Goal: Information Seeking & Learning: Learn about a topic

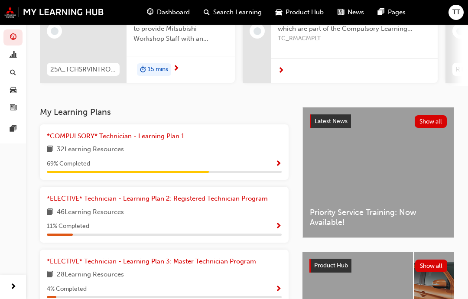
scroll to position [120, 0]
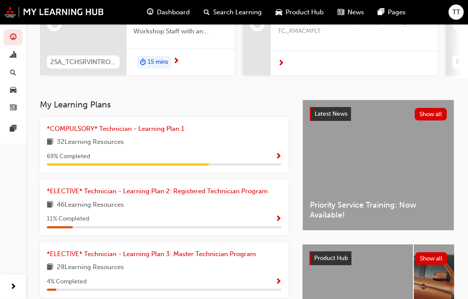
click at [244, 137] on div "32 Learning Resources" at bounding box center [164, 142] width 235 height 11
click at [279, 153] on span "Show Progress" at bounding box center [278, 157] width 6 height 8
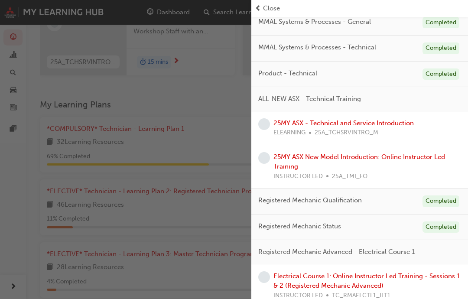
scroll to position [142, 0]
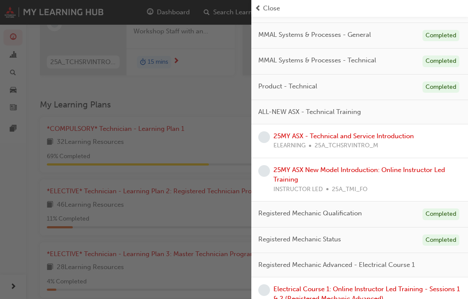
click at [339, 136] on link "25MY ASX - Technical and Service Introduction" at bounding box center [343, 136] width 140 height 8
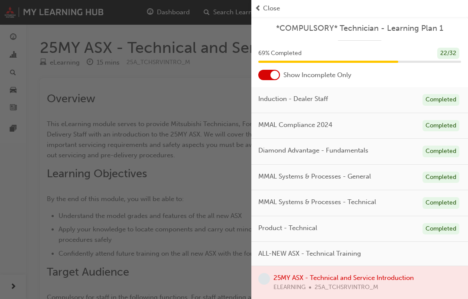
click at [278, 12] on span "Close" at bounding box center [271, 8] width 17 height 10
click at [274, 6] on span "Close" at bounding box center [271, 8] width 17 height 10
click at [265, 8] on span "Close" at bounding box center [271, 8] width 17 height 10
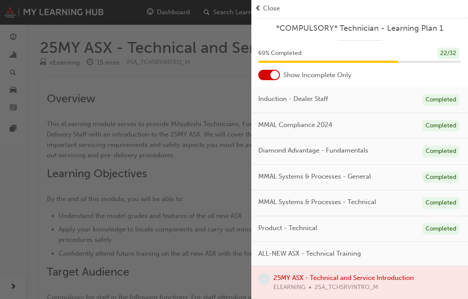
click at [206, 85] on div "button" at bounding box center [125, 149] width 251 height 299
click at [262, 9] on div "Close" at bounding box center [360, 8] width 210 height 10
click at [268, 8] on span "Close" at bounding box center [271, 8] width 17 height 10
click at [276, 7] on span "Close" at bounding box center [271, 8] width 17 height 10
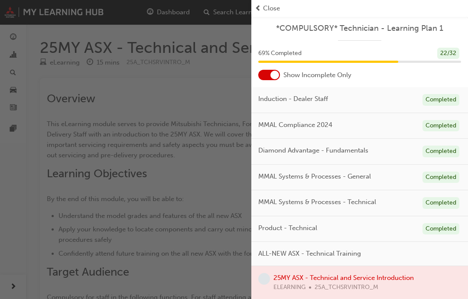
click at [258, 11] on span "prev-icon" at bounding box center [258, 8] width 6 height 10
click at [257, 11] on span "prev-icon" at bounding box center [258, 8] width 6 height 10
click at [256, 15] on div "Close" at bounding box center [359, 8] width 217 height 17
click at [196, 148] on div "button" at bounding box center [125, 149] width 251 height 299
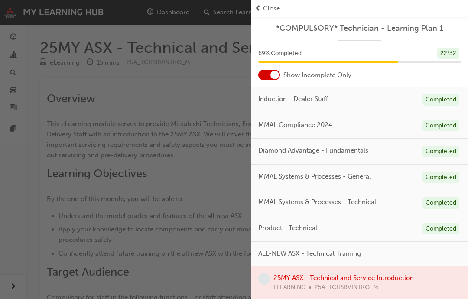
click at [203, 109] on div "button" at bounding box center [125, 149] width 251 height 299
click at [202, 109] on div "button" at bounding box center [125, 149] width 251 height 299
click at [201, 113] on div "button" at bounding box center [125, 149] width 251 height 299
click at [201, 112] on div "button" at bounding box center [125, 149] width 251 height 299
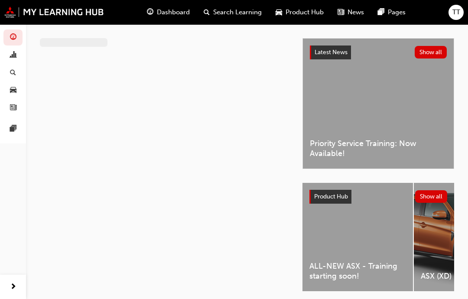
scroll to position [29, 0]
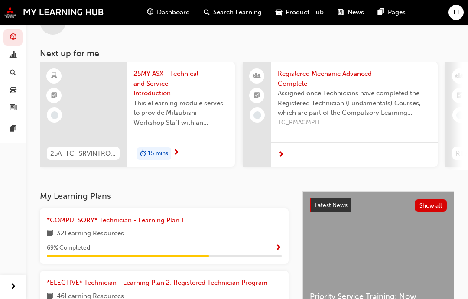
click at [205, 224] on div "*COMPULSORY* Technician - Learning Plan 1 32 Learning Resources 69 % Completed" at bounding box center [164, 236] width 235 height 42
click at [285, 242] on div "*COMPULSORY* Technician - Learning Plan 1 32 Learning Resources 69 % Completed" at bounding box center [164, 236] width 249 height 56
click at [278, 237] on div "*COMPULSORY* Technician - Learning Plan 1 32 Learning Resources 69 % Completed" at bounding box center [164, 236] width 235 height 42
click at [275, 246] on span "Show Progress" at bounding box center [278, 248] width 6 height 8
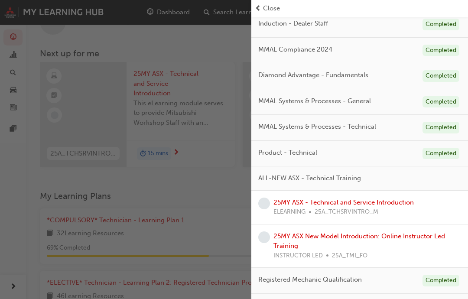
scroll to position [76, 0]
click at [364, 199] on link "25MY ASX - Technical and Service Introduction" at bounding box center [343, 202] width 140 height 8
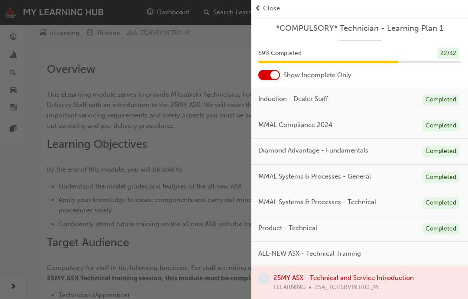
click at [256, 10] on span "prev-icon" at bounding box center [258, 8] width 6 height 10
click at [196, 67] on div "button" at bounding box center [125, 149] width 251 height 299
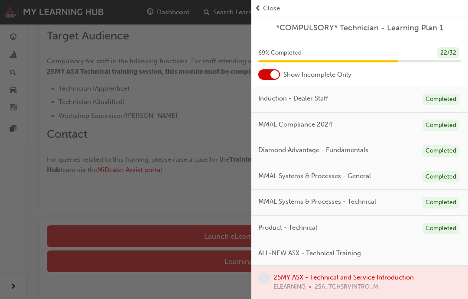
scroll to position [240, 0]
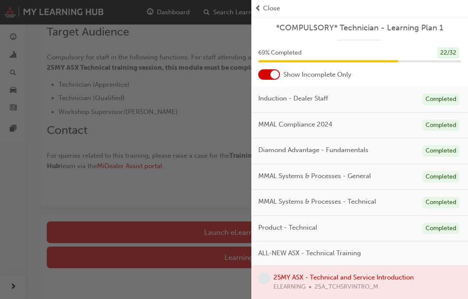
click at [210, 231] on div "button" at bounding box center [125, 149] width 251 height 299
click at [211, 226] on div "button" at bounding box center [125, 149] width 251 height 299
click at [210, 226] on div "button" at bounding box center [125, 149] width 251 height 299
click at [198, 184] on div "button" at bounding box center [125, 149] width 251 height 299
click at [197, 183] on div "button" at bounding box center [125, 149] width 251 height 299
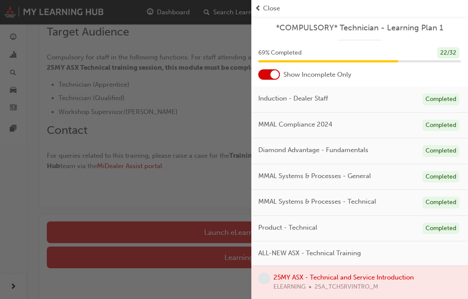
click at [250, 4] on div "button" at bounding box center [125, 149] width 251 height 299
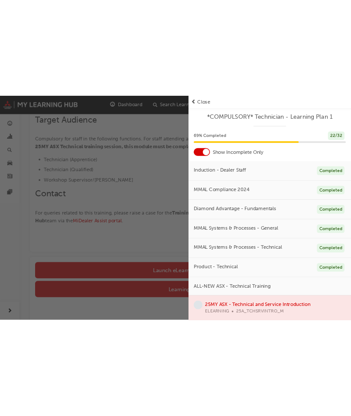
scroll to position [156, 0]
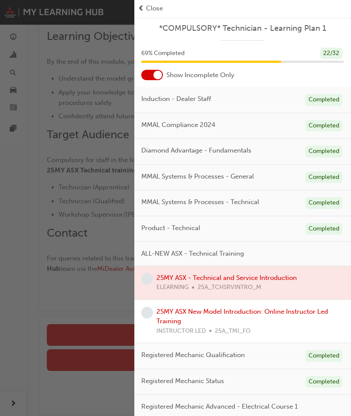
click at [149, 12] on span "Close" at bounding box center [154, 8] width 17 height 10
click at [151, 9] on span "Close" at bounding box center [154, 8] width 17 height 10
click at [197, 6] on div "Close" at bounding box center [243, 8] width 210 height 10
click at [211, 4] on div "Close" at bounding box center [243, 8] width 210 height 10
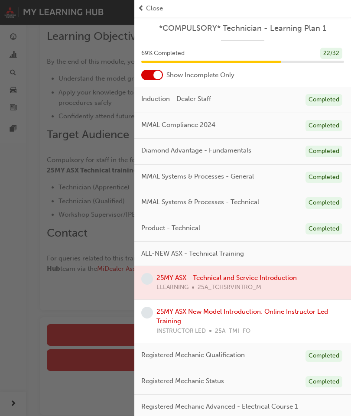
click at [210, 2] on div "Close" at bounding box center [242, 8] width 217 height 17
click at [214, 6] on div "Close" at bounding box center [243, 8] width 210 height 10
click at [215, 5] on div "Close" at bounding box center [243, 8] width 210 height 10
click at [62, 193] on div "button" at bounding box center [67, 208] width 134 height 416
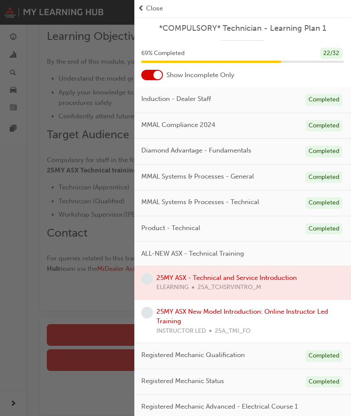
click at [61, 193] on div "button" at bounding box center [67, 208] width 134 height 416
click at [34, 190] on div "button" at bounding box center [67, 208] width 134 height 416
click at [46, 175] on div "button" at bounding box center [67, 208] width 134 height 416
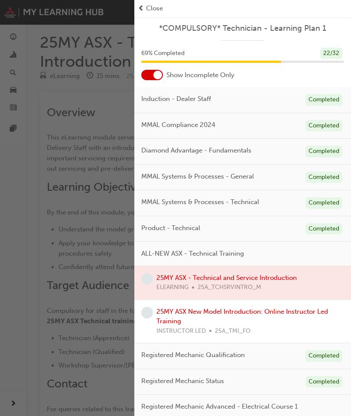
scroll to position [0, 0]
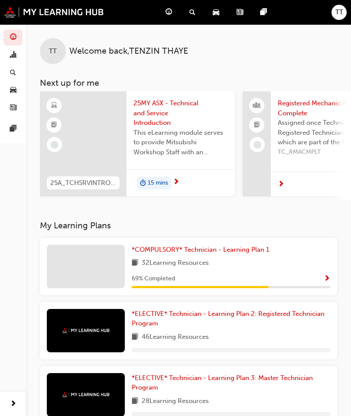
click at [199, 246] on span "*COMPULSORY* Technician - Learning Plan 1" at bounding box center [200, 250] width 137 height 8
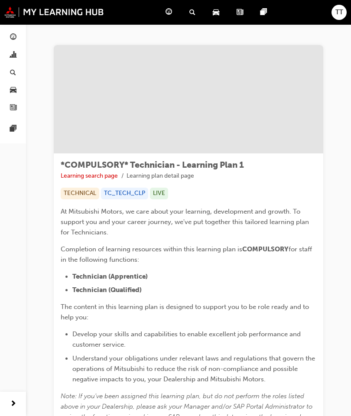
click at [10, 13] on img at bounding box center [54, 11] width 100 height 11
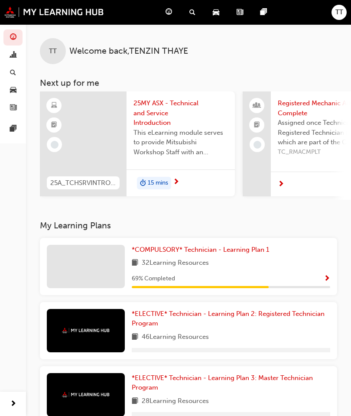
click at [287, 252] on div "*COMPULSORY* Technician - Learning Plan 1" at bounding box center [231, 250] width 198 height 10
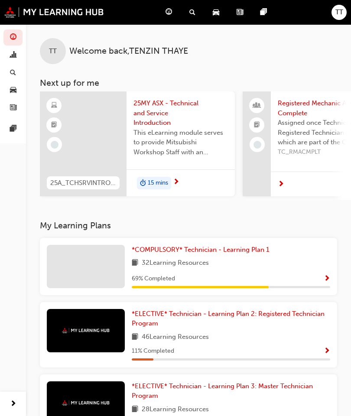
click at [243, 252] on link "*COMPULSORY* Technician - Learning Plan 1" at bounding box center [202, 250] width 141 height 10
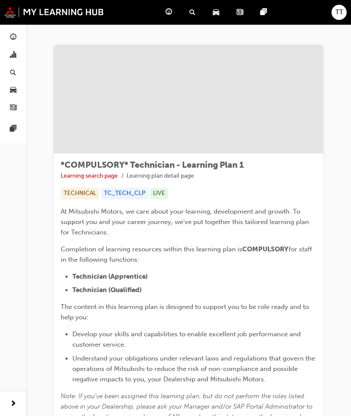
click at [13, 14] on img at bounding box center [54, 11] width 100 height 11
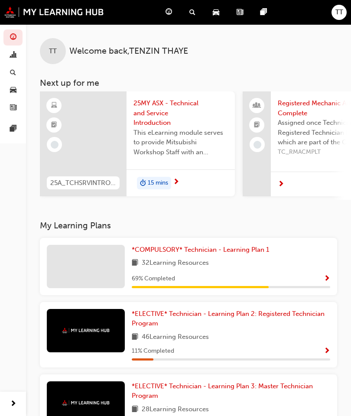
click at [326, 275] on span "Show Progress" at bounding box center [327, 279] width 6 height 8
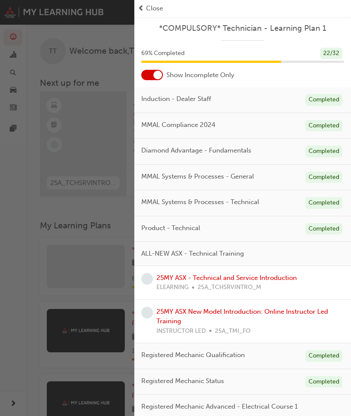
click at [268, 274] on link "25MY ASX - Technical and Service Introduction" at bounding box center [226, 278] width 140 height 8
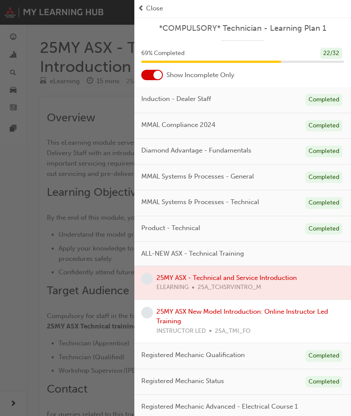
click at [142, 10] on span "prev-icon" at bounding box center [141, 8] width 6 height 10
click at [141, 9] on span "prev-icon" at bounding box center [141, 8] width 6 height 10
click at [51, 141] on div "button" at bounding box center [67, 208] width 134 height 416
click at [141, 11] on span "prev-icon" at bounding box center [141, 8] width 6 height 10
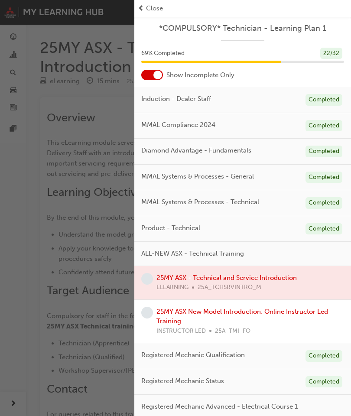
click at [155, 8] on span "Close" at bounding box center [154, 8] width 17 height 10
click at [154, 8] on span "Close" at bounding box center [154, 8] width 17 height 10
click at [152, 12] on span "Close" at bounding box center [154, 8] width 17 height 10
click at [151, 12] on span "Close" at bounding box center [154, 8] width 17 height 10
click at [16, 275] on div "button" at bounding box center [67, 208] width 134 height 416
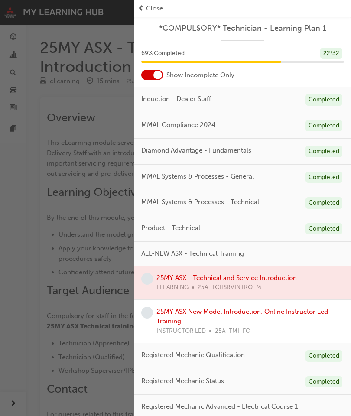
click at [16, 275] on div "button" at bounding box center [67, 208] width 134 height 416
click at [18, 398] on div "button" at bounding box center [67, 208] width 134 height 416
click at [55, 137] on div "button" at bounding box center [67, 208] width 134 height 416
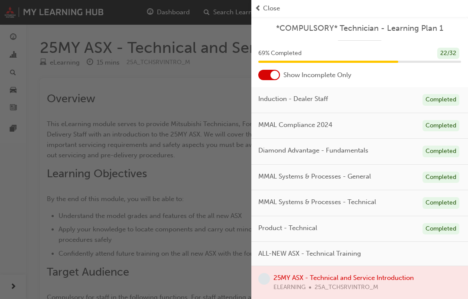
click at [220, 265] on div "button" at bounding box center [125, 149] width 251 height 299
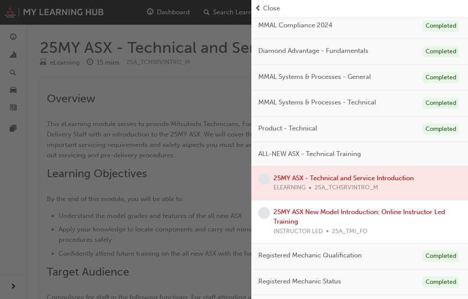
scroll to position [101, 0]
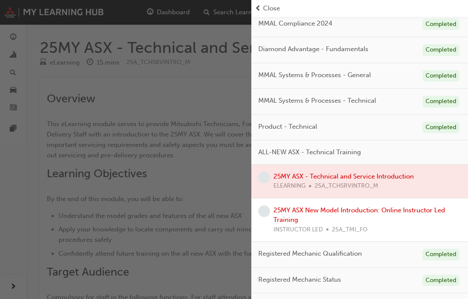
click at [347, 174] on div at bounding box center [359, 181] width 217 height 33
click at [340, 179] on div at bounding box center [359, 181] width 217 height 33
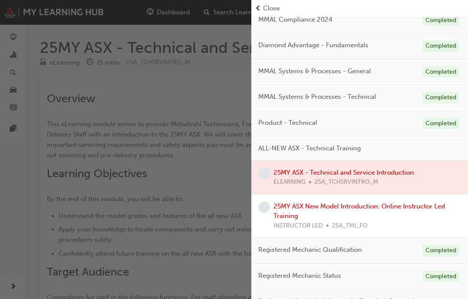
scroll to position [105, 0]
click at [257, 9] on span "prev-icon" at bounding box center [258, 8] width 6 height 10
click at [266, 8] on span "Close" at bounding box center [271, 8] width 17 height 10
click at [265, 8] on span "Close" at bounding box center [271, 8] width 17 height 10
click at [272, 6] on span "Close" at bounding box center [271, 8] width 17 height 10
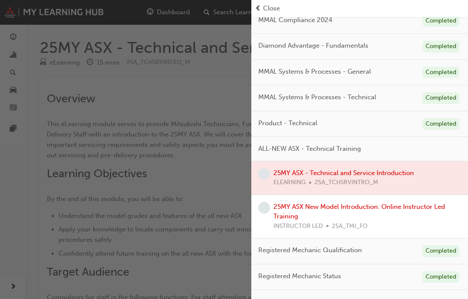
click at [272, 6] on span "Close" at bounding box center [271, 8] width 17 height 10
click at [272, 9] on span "Close" at bounding box center [271, 8] width 17 height 10
click at [272, 8] on span "Close" at bounding box center [271, 8] width 17 height 10
click at [277, 12] on span "Close" at bounding box center [271, 8] width 17 height 10
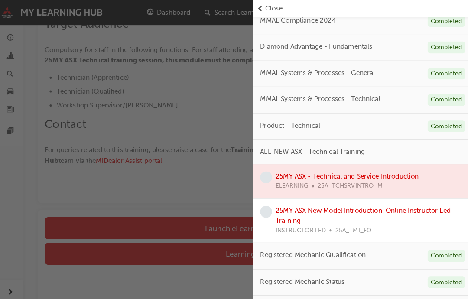
click at [138, 165] on div "button" at bounding box center [125, 149] width 251 height 299
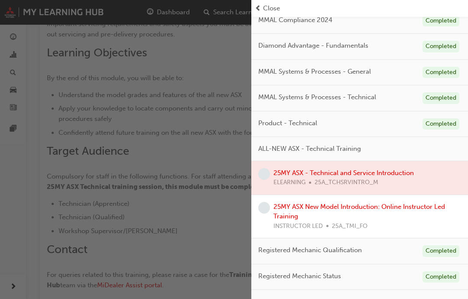
scroll to position [0, 0]
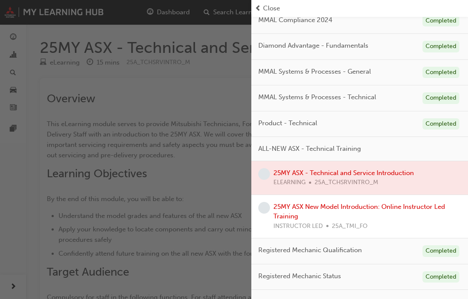
click at [59, 10] on div "button" at bounding box center [125, 149] width 251 height 299
click at [265, 11] on span "Close" at bounding box center [271, 8] width 17 height 10
click at [311, 204] on link "25MY ASX New Model Introduction: Online Instructor Led Training" at bounding box center [359, 212] width 172 height 18
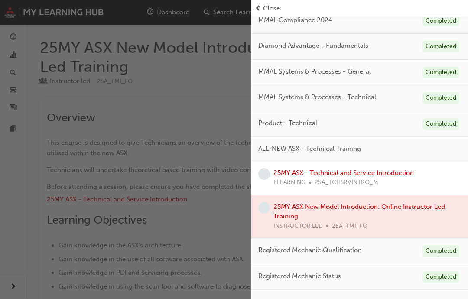
click at [350, 174] on link "25MY ASX - Technical and Service Introduction" at bounding box center [343, 173] width 140 height 8
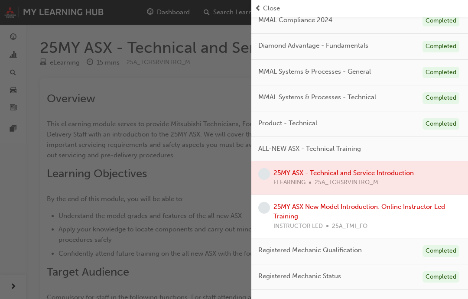
click at [264, 8] on span "Close" at bounding box center [271, 8] width 17 height 10
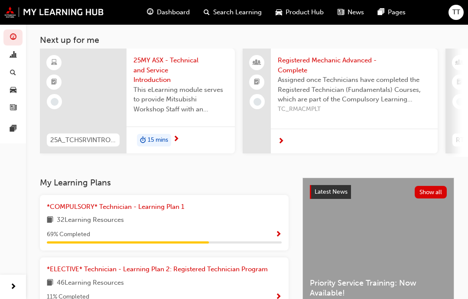
scroll to position [42, 0]
click at [177, 221] on div "32 Learning Resources" at bounding box center [164, 220] width 235 height 11
click at [178, 207] on span "*COMPULSORY* Technician - Learning Plan 1" at bounding box center [115, 207] width 137 height 8
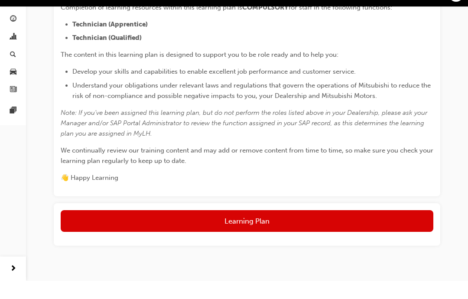
scroll to position [248, 0]
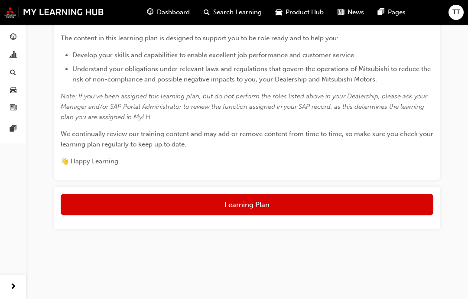
click at [278, 206] on button "Learning Plan" at bounding box center [247, 205] width 372 height 22
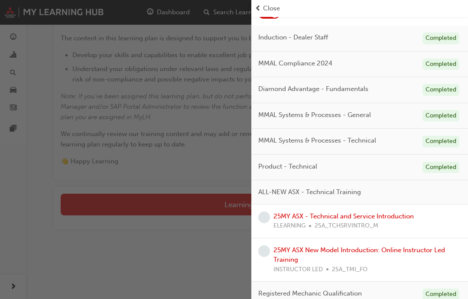
scroll to position [63, 0]
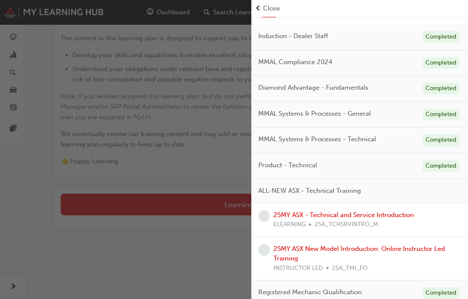
click at [350, 211] on link "25MY ASX - Technical and Service Introduction" at bounding box center [343, 215] width 140 height 8
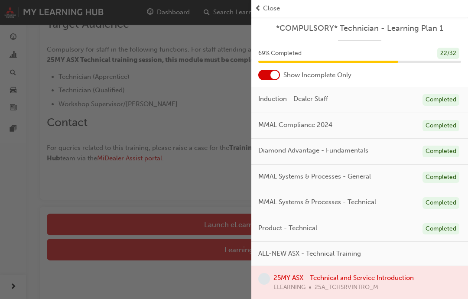
click at [226, 201] on div "button" at bounding box center [125, 149] width 251 height 299
click at [225, 200] on div "button" at bounding box center [125, 149] width 251 height 299
click at [231, 199] on div "button" at bounding box center [125, 149] width 251 height 299
click at [275, 5] on span "Close" at bounding box center [271, 8] width 17 height 10
click at [350, 13] on div "Close" at bounding box center [360, 8] width 210 height 10
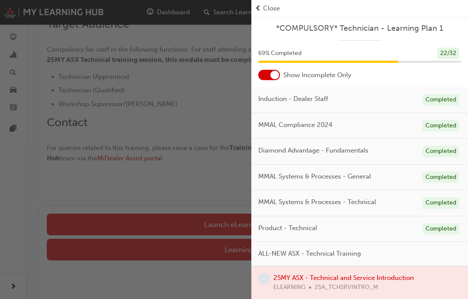
click at [350, 12] on div "Close" at bounding box center [360, 8] width 210 height 10
click at [350, 13] on div "Close" at bounding box center [359, 8] width 217 height 17
click at [350, 9] on div "Close" at bounding box center [360, 8] width 210 height 10
click at [264, 8] on span "Close" at bounding box center [271, 8] width 17 height 10
click at [214, 156] on div "button" at bounding box center [125, 149] width 251 height 299
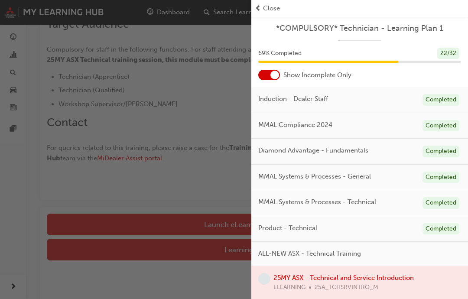
click at [217, 215] on div "button" at bounding box center [125, 149] width 251 height 299
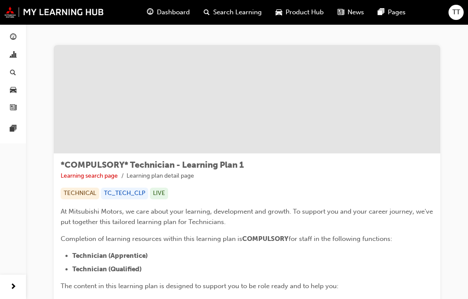
click at [70, 12] on img at bounding box center [54, 11] width 100 height 11
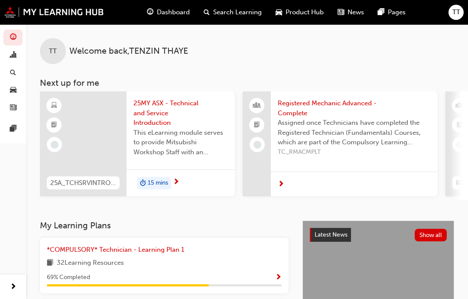
click at [179, 136] on span "This eLearning module serves to provide Mitsubishi Workshop Staff with an intro…" at bounding box center [180, 142] width 94 height 29
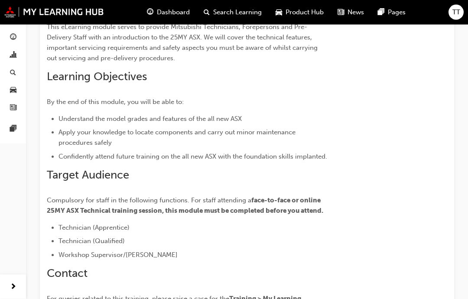
scroll to position [247, 0]
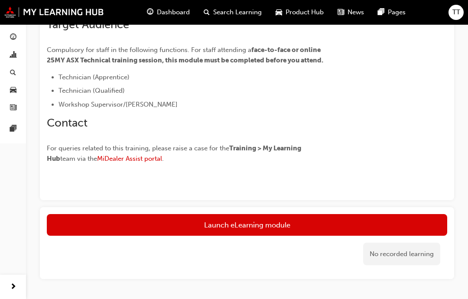
click at [269, 225] on link "Launch eLearning module" at bounding box center [247, 225] width 400 height 22
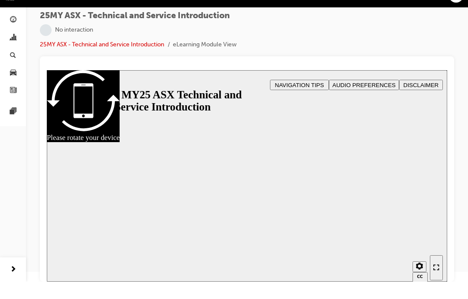
scroll to position [10, 0]
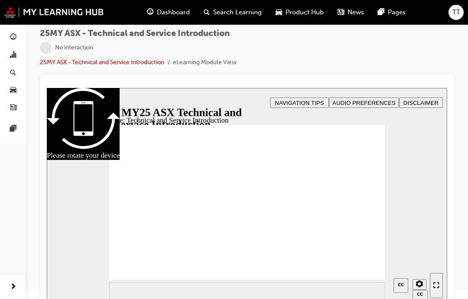
click at [350, 100] on span "AUDIO PREFERENCES" at bounding box center [363, 103] width 63 height 6
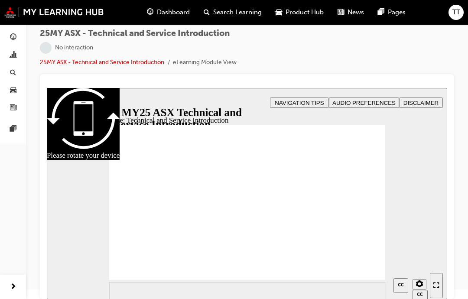
click at [350, 289] on div "Enter full-screen (Ctrl+Alt+F)" at bounding box center [436, 285] width 6 height 7
click at [350, 282] on icon "Enter full-screen (Ctrl+Alt+F)" at bounding box center [436, 285] width 6 height 6
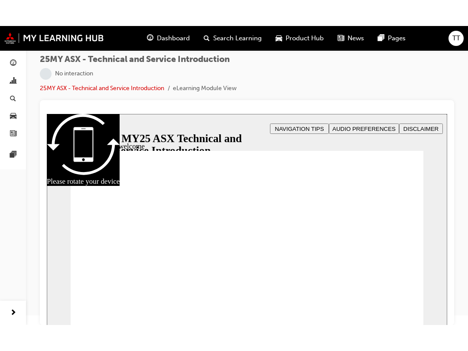
scroll to position [0, 0]
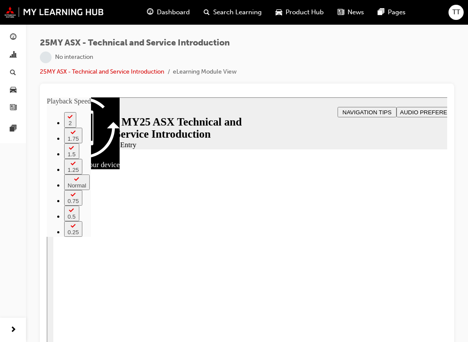
type input "21"
type input "17"
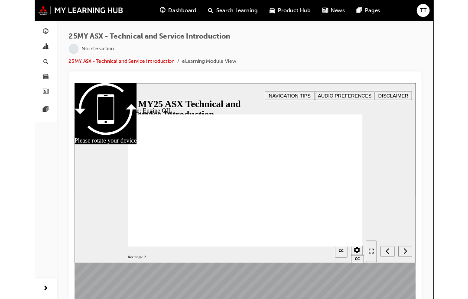
scroll to position [10, 0]
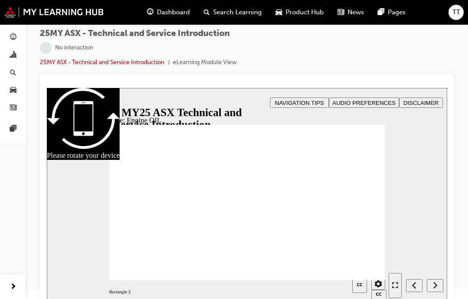
click at [350, 285] on icon "Enter full-screen (Ctrl+Alt+F)" at bounding box center [395, 285] width 6 height 6
click at [350, 282] on icon "Enter full-screen (Ctrl+Alt+F)" at bounding box center [395, 285] width 6 height 6
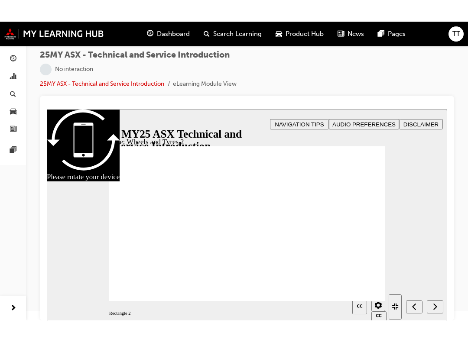
scroll to position [0, 0]
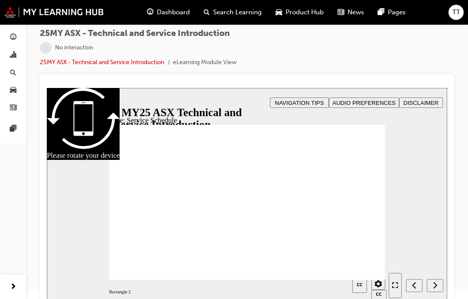
click at [350, 286] on div "Enter full-screen (Ctrl+Alt+F)" at bounding box center [395, 285] width 6 height 7
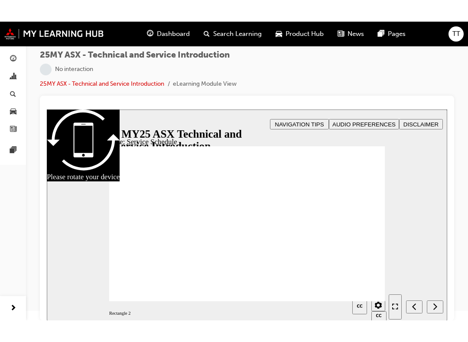
scroll to position [0, 0]
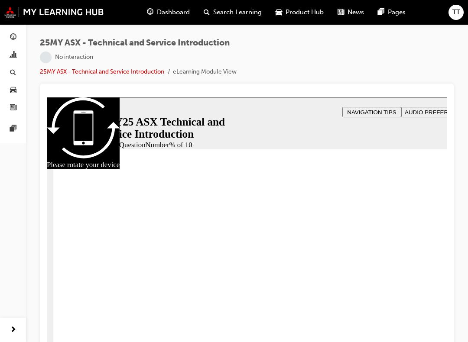
radio input "true"
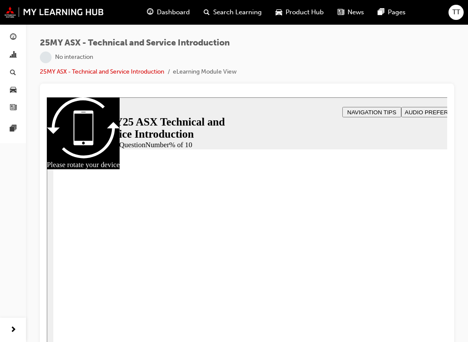
radio input "true"
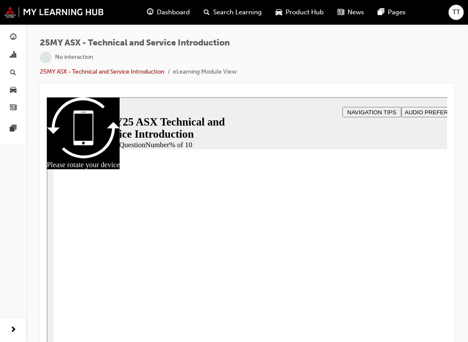
radio input "true"
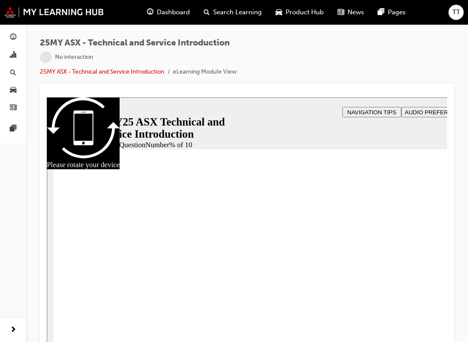
radio input "true"
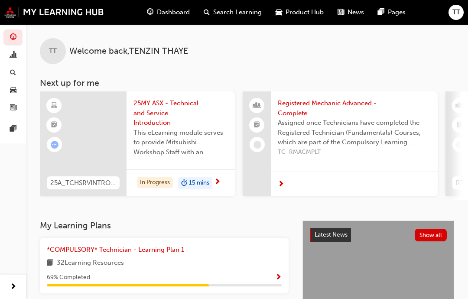
click at [174, 123] on span "25MY ASX - Technical and Service Introduction" at bounding box center [180, 112] width 94 height 29
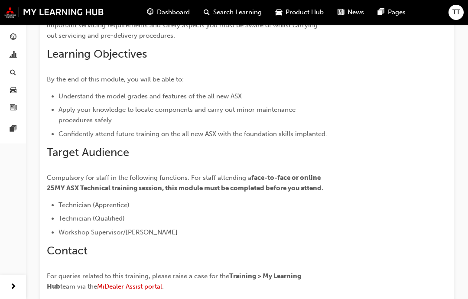
scroll to position [243, 0]
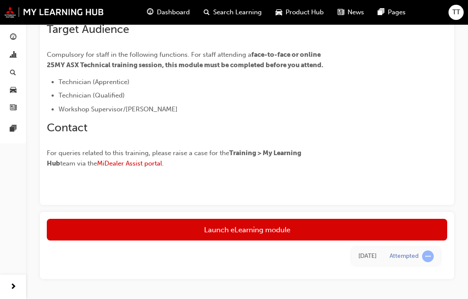
click at [233, 225] on link "Launch eLearning module" at bounding box center [247, 230] width 400 height 22
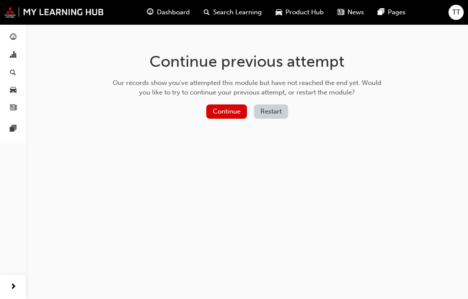
click at [219, 106] on button "Continue" at bounding box center [226, 111] width 41 height 14
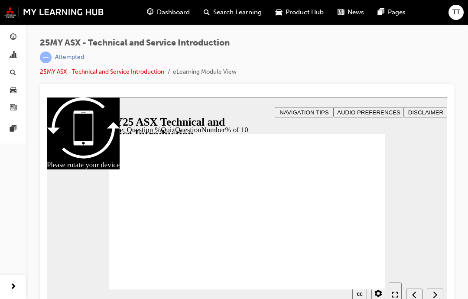
scroll to position [10, 0]
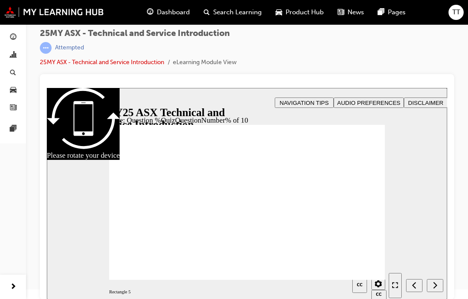
click at [395, 285] on icon "Enter full-screen (Ctrl+Alt+F)" at bounding box center [395, 285] width 6 height 6
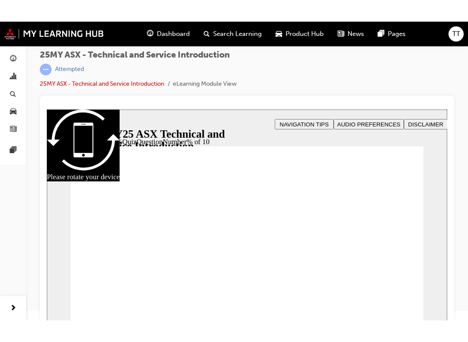
scroll to position [0, 0]
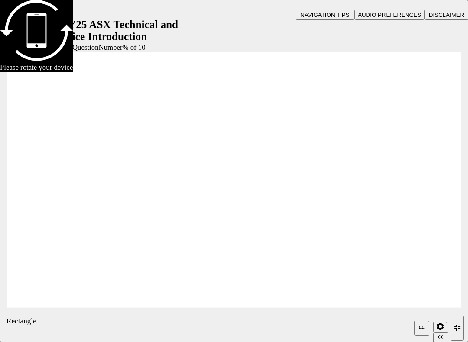
radio input "true"
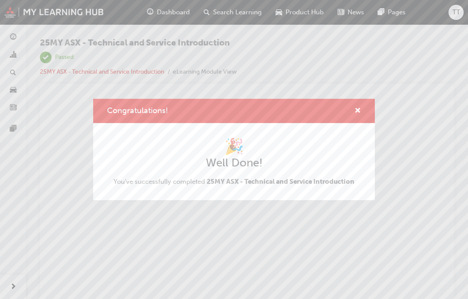
click at [352, 112] on div "Congratulations!" at bounding box center [353, 111] width 13 height 11
click at [358, 107] on span "cross-icon" at bounding box center [357, 111] width 6 height 8
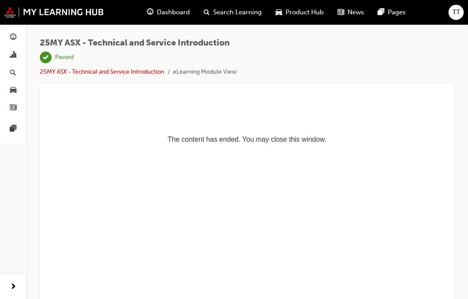
click at [43, 10] on img at bounding box center [54, 11] width 100 height 11
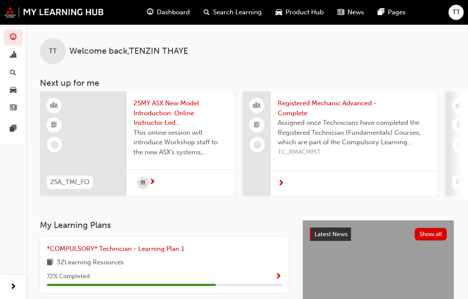
click at [144, 107] on span "25MY ASX New Model Introduction: Online Instructor Led Training" at bounding box center [180, 112] width 94 height 29
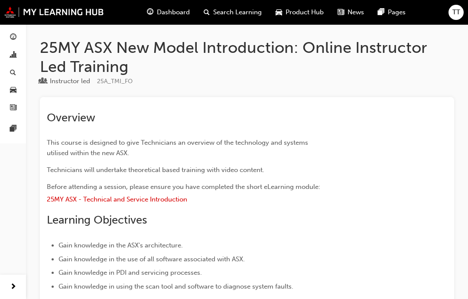
click at [38, 11] on img at bounding box center [54, 11] width 100 height 11
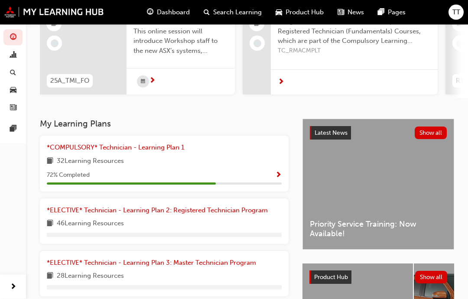
scroll to position [106, 0]
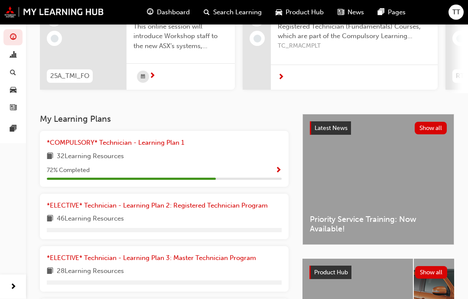
click at [150, 146] on link "*COMPULSORY* Technician - Learning Plan 1" at bounding box center [117, 143] width 141 height 10
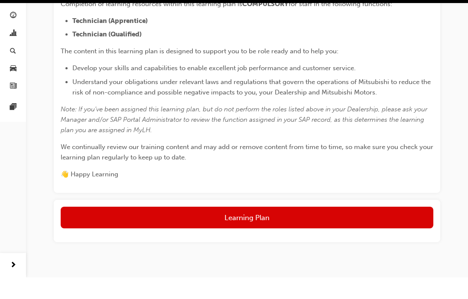
scroll to position [248, 0]
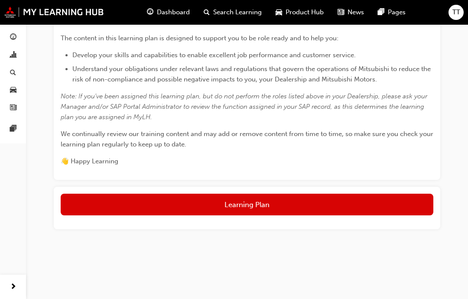
click at [379, 203] on button "Learning Plan" at bounding box center [247, 205] width 372 height 22
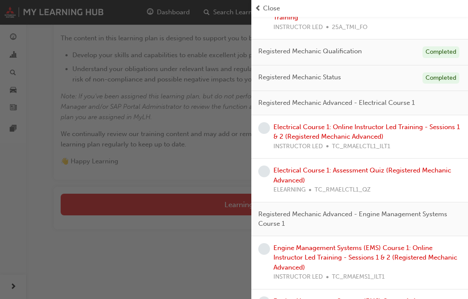
scroll to position [271, 0]
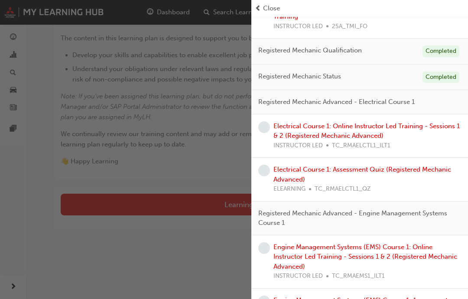
click at [398, 167] on link "Electrical Course 1: Assessment Quiz (Registered Mechanic Advanced)" at bounding box center [362, 174] width 178 height 18
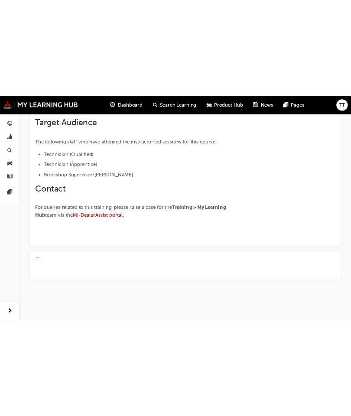
scroll to position [247, 0]
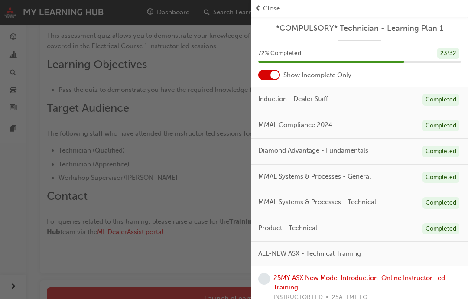
click at [427, 126] on div "Completed" at bounding box center [440, 126] width 37 height 12
click at [20, 182] on div "button" at bounding box center [125, 149] width 251 height 299
click at [12, 181] on div "button" at bounding box center [125, 149] width 251 height 299
click at [57, 204] on div "button" at bounding box center [125, 149] width 251 height 299
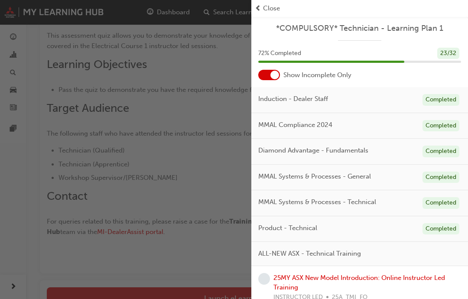
click at [57, 204] on div "button" at bounding box center [125, 149] width 251 height 299
click at [253, 3] on div "Close" at bounding box center [359, 8] width 217 height 17
click at [259, 8] on span "prev-icon" at bounding box center [258, 8] width 6 height 10
click at [263, 7] on span "Close" at bounding box center [271, 8] width 17 height 10
click at [264, 6] on span "Close" at bounding box center [271, 8] width 17 height 10
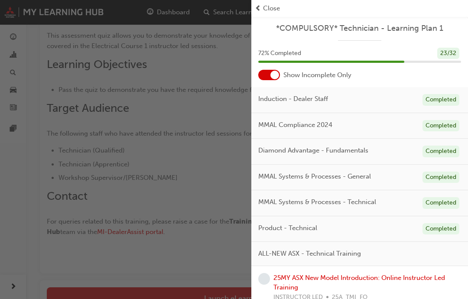
click at [264, 6] on span "Close" at bounding box center [271, 8] width 17 height 10
click at [266, 6] on span "Close" at bounding box center [271, 8] width 17 height 10
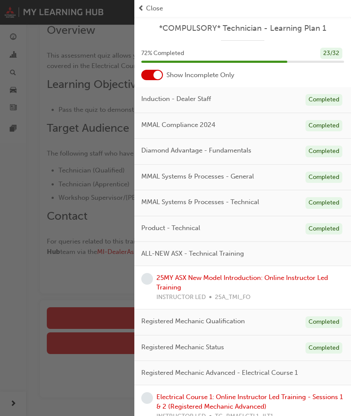
click at [62, 298] on div "button" at bounding box center [67, 208] width 134 height 416
click at [30, 298] on div "button" at bounding box center [67, 208] width 134 height 416
click at [146, 9] on div "Close" at bounding box center [243, 8] width 210 height 10
click at [149, 11] on span "Close" at bounding box center [154, 8] width 17 height 10
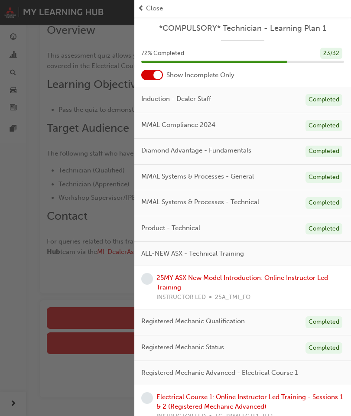
click at [155, 8] on span "Close" at bounding box center [154, 8] width 17 height 10
click at [154, 8] on span "Close" at bounding box center [154, 8] width 17 height 10
click at [155, 8] on span "Close" at bounding box center [154, 8] width 17 height 10
click at [154, 8] on span "Close" at bounding box center [154, 8] width 17 height 10
click at [165, 5] on div "Close" at bounding box center [243, 8] width 210 height 10
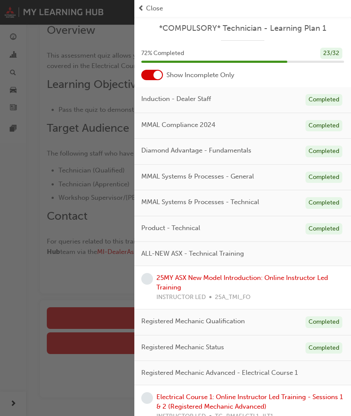
scroll to position [243, 0]
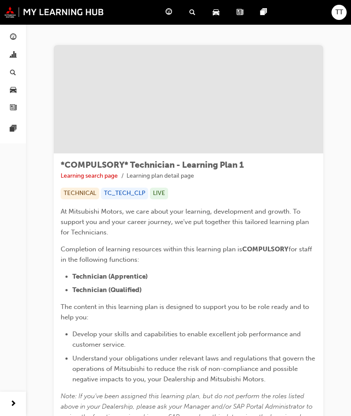
click at [261, 14] on span "pages-icon" at bounding box center [263, 12] width 6 height 11
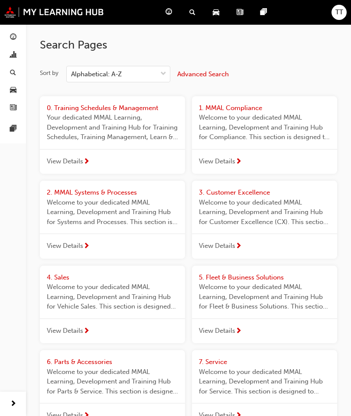
click at [337, 18] on div "TT" at bounding box center [338, 12] width 15 height 15
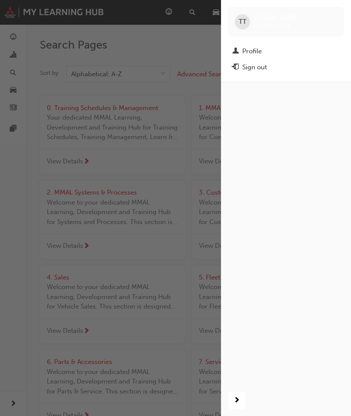
click at [42, 135] on div "button" at bounding box center [110, 208] width 221 height 416
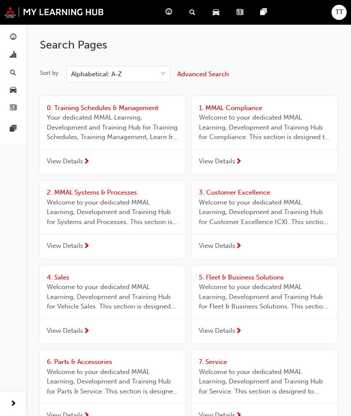
click at [171, 13] on span "guage-icon" at bounding box center [168, 12] width 6 height 11
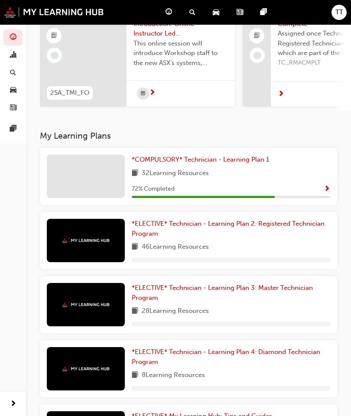
scroll to position [91, 0]
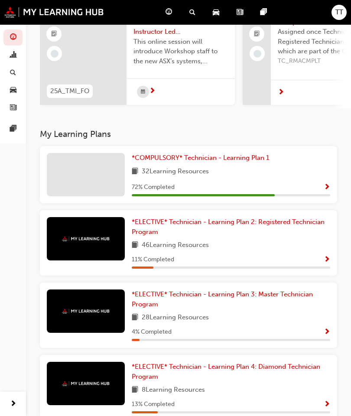
click at [324, 186] on span "Show Progress" at bounding box center [327, 188] width 6 height 8
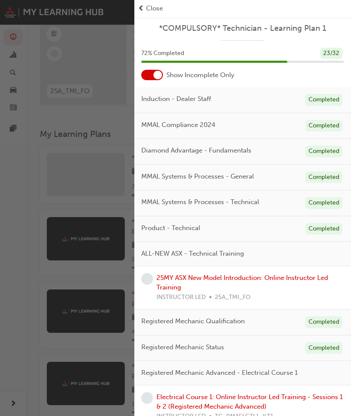
click at [160, 8] on span "Close" at bounding box center [154, 8] width 17 height 10
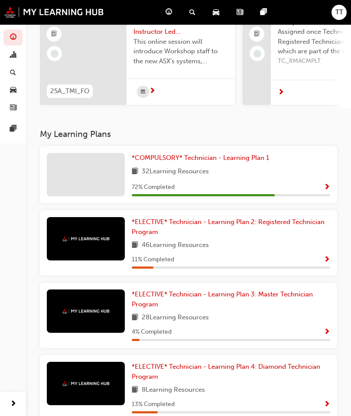
click at [326, 188] on span "Show Progress" at bounding box center [327, 188] width 6 height 8
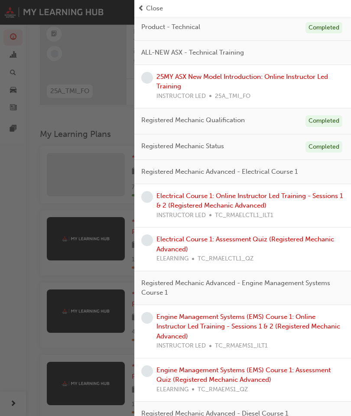
scroll to position [211, 0]
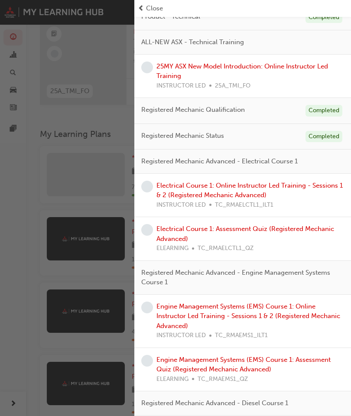
click at [249, 227] on link "Electrical Course 1: Assessment Quiz (Registered Mechanic Advanced)" at bounding box center [245, 234] width 178 height 18
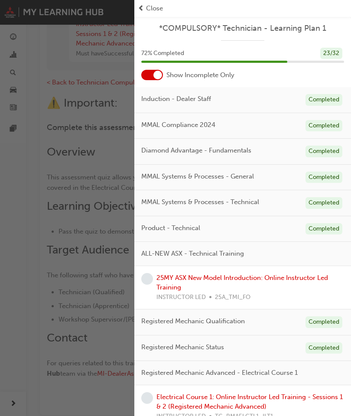
scroll to position [124, 0]
click at [138, 8] on span "prev-icon" at bounding box center [141, 8] width 6 height 10
click at [133, 6] on div "button" at bounding box center [67, 208] width 134 height 416
click at [141, 3] on span "prev-icon" at bounding box center [141, 8] width 6 height 10
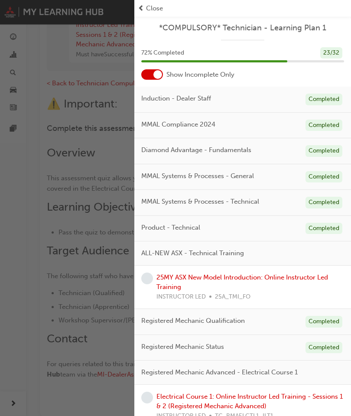
click at [139, 2] on div "Close" at bounding box center [242, 8] width 217 height 17
click at [148, 5] on span "Close" at bounding box center [154, 8] width 17 height 10
click at [199, 10] on div "Close" at bounding box center [243, 8] width 210 height 10
click at [214, 7] on div "Close" at bounding box center [243, 8] width 210 height 10
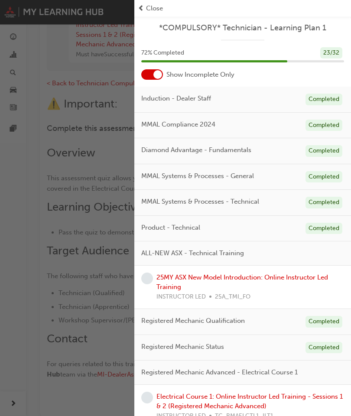
click at [67, 123] on div "button" at bounding box center [67, 208] width 134 height 416
click at [148, 72] on div at bounding box center [152, 75] width 22 height 10
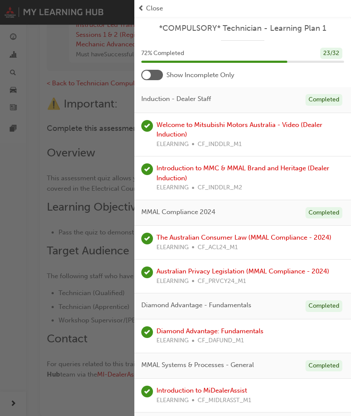
click at [150, 75] on div at bounding box center [146, 75] width 9 height 9
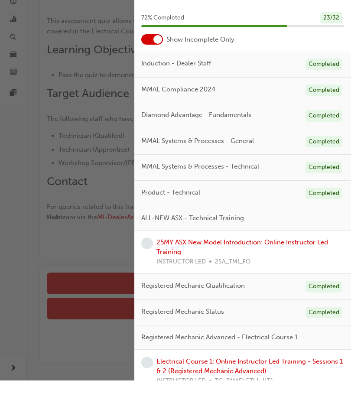
scroll to position [281, 0]
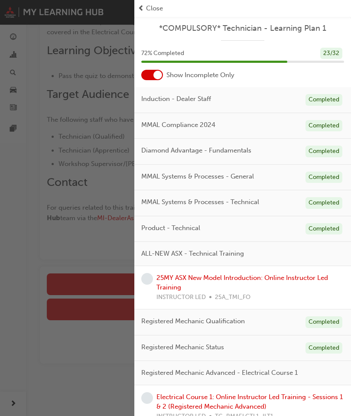
click at [78, 152] on div "button" at bounding box center [67, 208] width 134 height 416
click at [59, 146] on div "button" at bounding box center [67, 208] width 134 height 416
click at [61, 149] on div "button" at bounding box center [67, 208] width 134 height 416
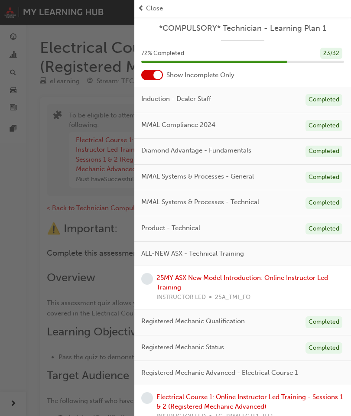
click at [46, 168] on div "button" at bounding box center [67, 208] width 134 height 416
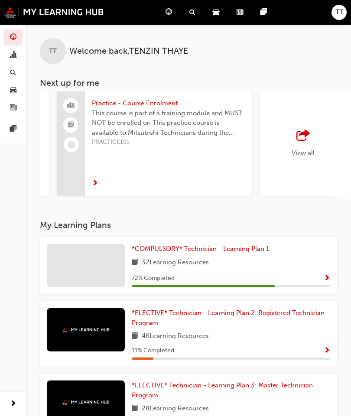
scroll to position [0, 792]
click at [309, 145] on div "View all" at bounding box center [305, 144] width 23 height 29
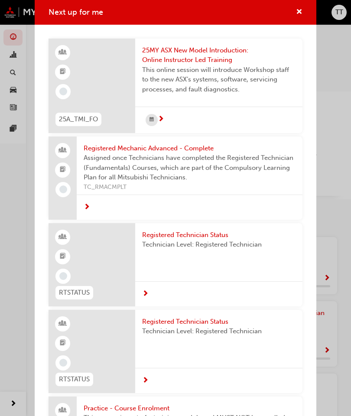
scroll to position [-3, 0]
click at [337, 182] on div "Next up for me 25A_TMI_FO 25MY ASX New Model Introduction: Online Instructor Le…" at bounding box center [175, 208] width 351 height 416
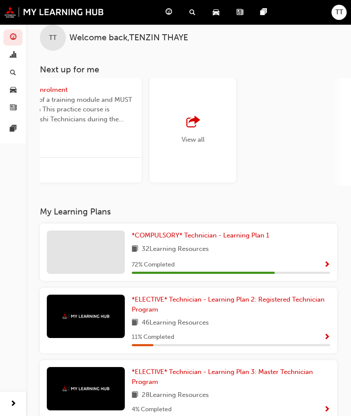
scroll to position [0, 0]
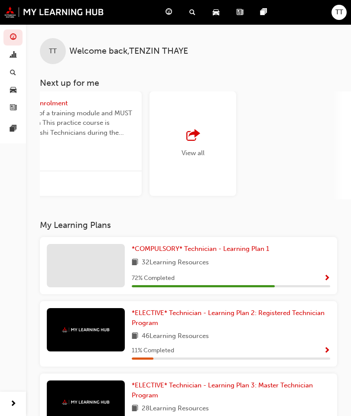
click at [298, 263] on div "32 Learning Resources" at bounding box center [231, 262] width 198 height 11
click at [81, 266] on div at bounding box center [86, 265] width 78 height 43
click at [136, 252] on link "*COMPULSORY* Technician - Learning Plan 1" at bounding box center [202, 249] width 141 height 10
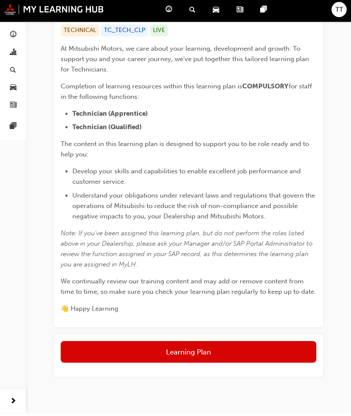
scroll to position [159, 0]
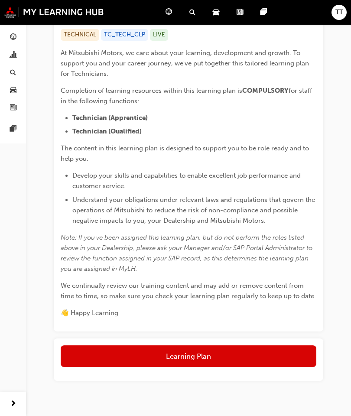
click at [208, 356] on button "Learning Plan" at bounding box center [189, 356] width 256 height 22
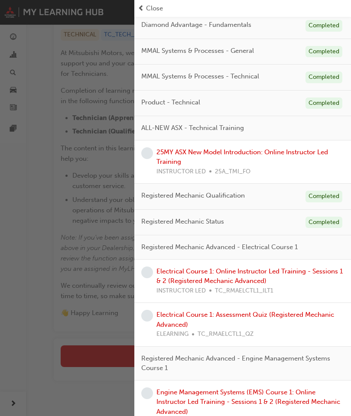
scroll to position [204, 0]
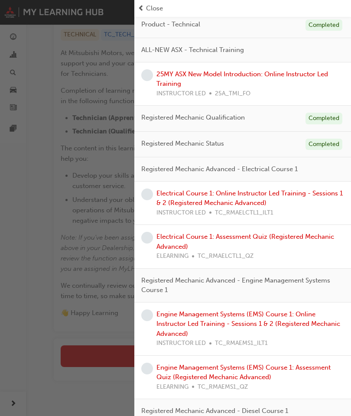
click at [298, 235] on link "Electrical Course 1: Assessment Quiz (Registered Mechanic Advanced)" at bounding box center [245, 242] width 178 height 18
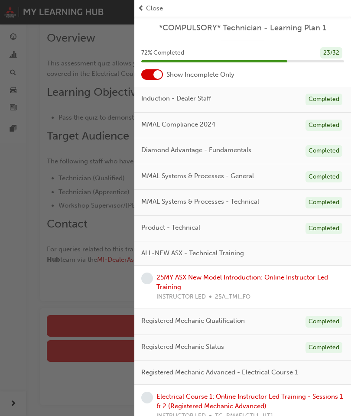
scroll to position [281, 0]
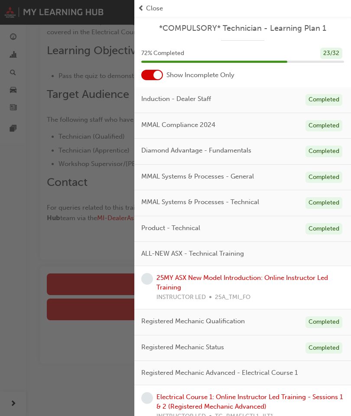
click at [77, 277] on div "button" at bounding box center [67, 208] width 134 height 416
click at [93, 278] on div "button" at bounding box center [67, 208] width 134 height 416
click at [96, 280] on div "button" at bounding box center [67, 208] width 134 height 416
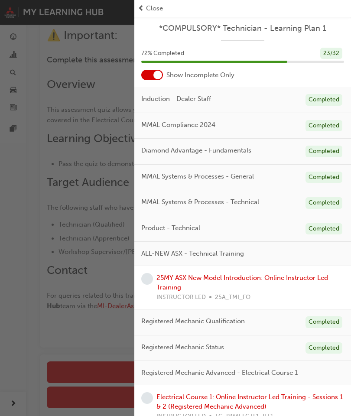
scroll to position [192, 0]
click at [142, 11] on span "prev-icon" at bounding box center [141, 8] width 6 height 10
click at [142, 8] on span "prev-icon" at bounding box center [141, 8] width 6 height 10
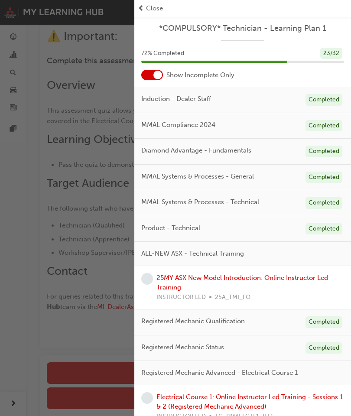
click at [142, 8] on span "prev-icon" at bounding box center [141, 8] width 6 height 10
click at [86, 13] on div "button" at bounding box center [67, 208] width 134 height 416
click at [154, 11] on span "Close" at bounding box center [154, 8] width 17 height 10
click at [157, 11] on span "Close" at bounding box center [154, 8] width 17 height 10
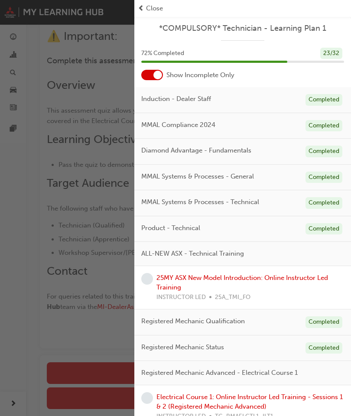
click at [156, 10] on span "Close" at bounding box center [154, 8] width 17 height 10
click at [156, 11] on span "Close" at bounding box center [154, 8] width 17 height 10
click at [156, 10] on span "Close" at bounding box center [154, 8] width 17 height 10
click at [156, 11] on span "Close" at bounding box center [154, 8] width 17 height 10
click at [156, 10] on span "Close" at bounding box center [154, 8] width 17 height 10
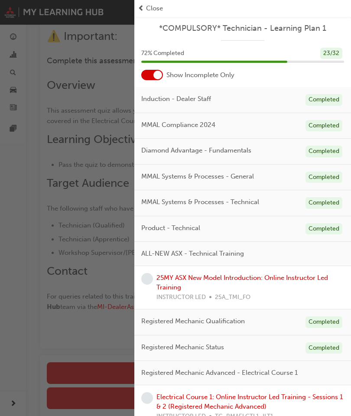
click at [165, 11] on div "Close" at bounding box center [243, 8] width 210 height 10
click at [164, 12] on div "Close" at bounding box center [243, 8] width 210 height 10
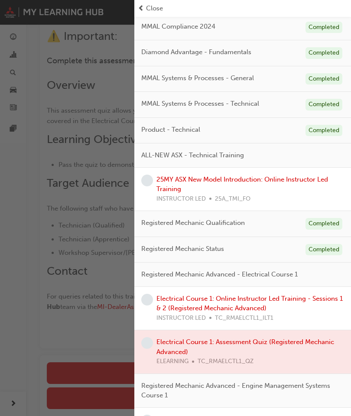
scroll to position [98, 0]
click at [269, 270] on span "Registered Mechanic Advanced - Electrical Course 1" at bounding box center [219, 275] width 156 height 10
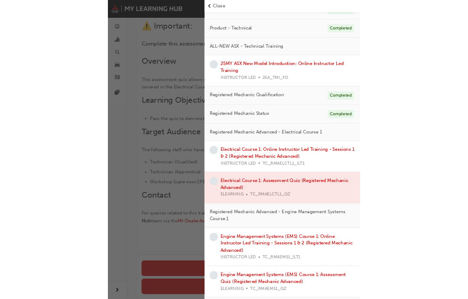
scroll to position [198, 0]
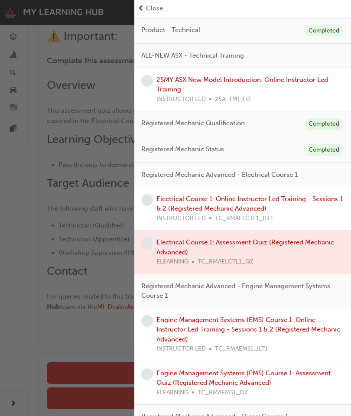
click at [274, 240] on div at bounding box center [242, 251] width 217 height 43
click at [163, 242] on div at bounding box center [242, 251] width 217 height 43
click at [170, 246] on div at bounding box center [242, 251] width 217 height 43
click at [145, 240] on span "learningRecordVerb_NONE-icon" at bounding box center [147, 243] width 12 height 12
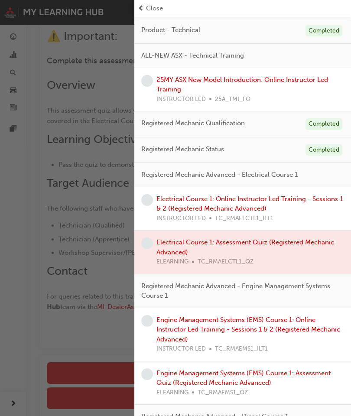
click at [142, 234] on div at bounding box center [242, 251] width 217 height 43
click at [146, 237] on span "learningRecordVerb_NONE-icon" at bounding box center [147, 243] width 12 height 12
click at [129, 251] on div "button" at bounding box center [67, 208] width 134 height 416
click at [157, 4] on span "Close" at bounding box center [154, 8] width 17 height 10
click at [29, 191] on div "button" at bounding box center [67, 208] width 134 height 416
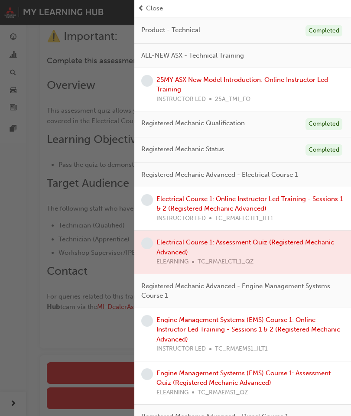
click at [14, 185] on div "button" at bounding box center [67, 208] width 134 height 416
click at [14, 184] on div "button" at bounding box center [67, 208] width 134 height 416
click at [8, 391] on div "button" at bounding box center [67, 208] width 134 height 416
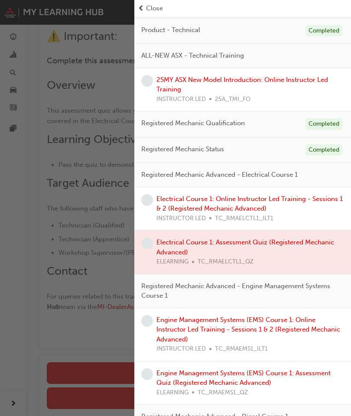
click at [9, 408] on div "button" at bounding box center [67, 208] width 134 height 416
click at [14, 405] on div "button" at bounding box center [67, 208] width 134 height 416
click at [13, 405] on div "button" at bounding box center [67, 208] width 134 height 416
click at [11, 400] on div "button" at bounding box center [67, 208] width 134 height 416
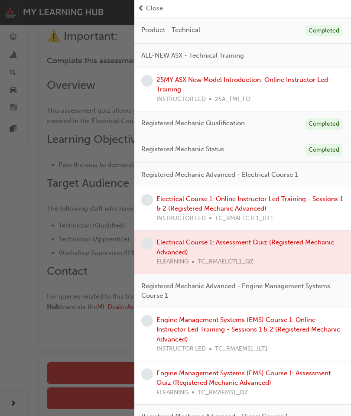
click at [13, 401] on div "button" at bounding box center [67, 208] width 134 height 416
click at [6, 398] on div "button" at bounding box center [67, 208] width 134 height 416
click at [6, 397] on div "button" at bounding box center [67, 208] width 134 height 416
click at [7, 405] on div "button" at bounding box center [67, 208] width 134 height 416
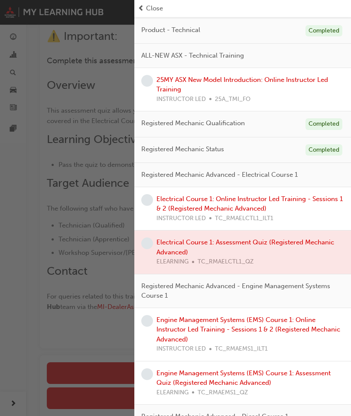
click at [6, 404] on div "button" at bounding box center [67, 208] width 134 height 416
click at [7, 402] on div "button" at bounding box center [67, 208] width 134 height 416
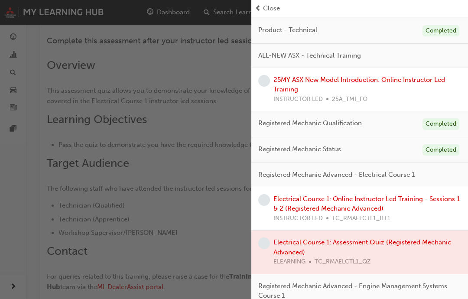
click at [5, 279] on div "button" at bounding box center [125, 149] width 251 height 299
click at [5, 278] on div "button" at bounding box center [125, 149] width 251 height 299
click at [79, 210] on div "button" at bounding box center [125, 149] width 251 height 299
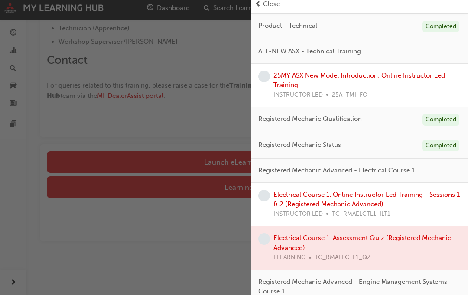
scroll to position [344, 0]
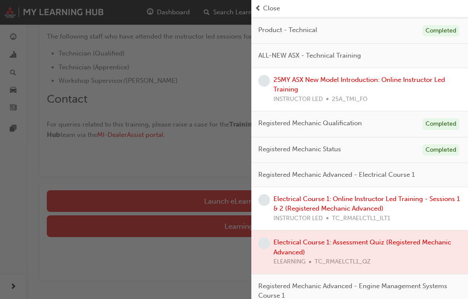
click at [91, 187] on div "button" at bounding box center [125, 149] width 251 height 299
click at [86, 190] on div "button" at bounding box center [125, 149] width 251 height 299
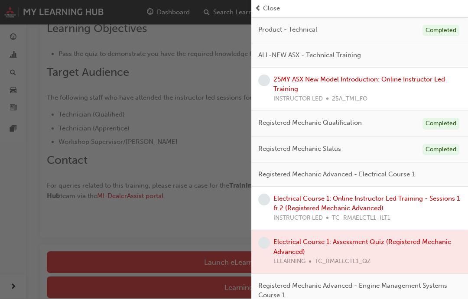
scroll to position [238, 0]
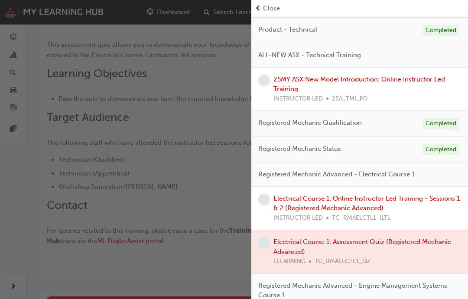
click at [287, 13] on div "Close" at bounding box center [360, 8] width 210 height 10
click at [350, 7] on div "Close" at bounding box center [360, 8] width 210 height 10
click at [350, 8] on div "Close" at bounding box center [360, 8] width 210 height 10
click at [267, 10] on span "Close" at bounding box center [271, 8] width 17 height 10
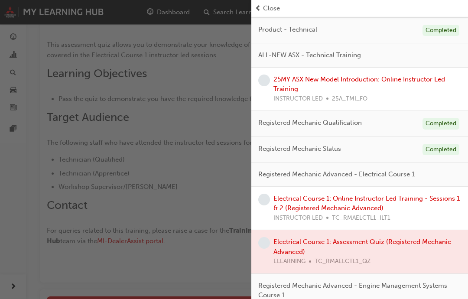
click at [267, 9] on span "Close" at bounding box center [271, 8] width 17 height 10
click at [267, 3] on span "Close" at bounding box center [271, 8] width 17 height 10
click at [265, 2] on div "Close" at bounding box center [359, 8] width 217 height 17
click at [267, 5] on span "Close" at bounding box center [271, 8] width 17 height 10
click at [267, 4] on span "Close" at bounding box center [271, 8] width 17 height 10
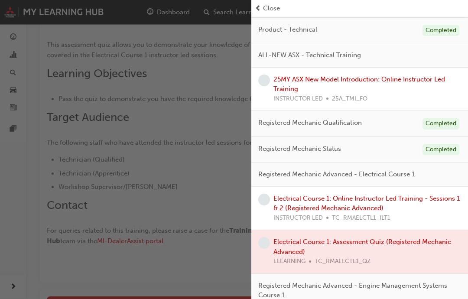
click at [265, 6] on span "Close" at bounding box center [271, 8] width 17 height 10
click at [262, 10] on div "Close" at bounding box center [360, 8] width 210 height 10
click at [272, 0] on div "Close" at bounding box center [359, 8] width 217 height 17
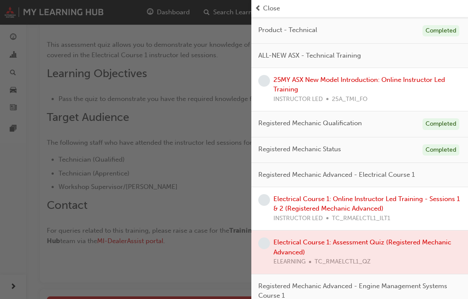
click at [272, 5] on span "Close" at bounding box center [271, 8] width 17 height 10
click at [271, 4] on span "Close" at bounding box center [271, 8] width 17 height 10
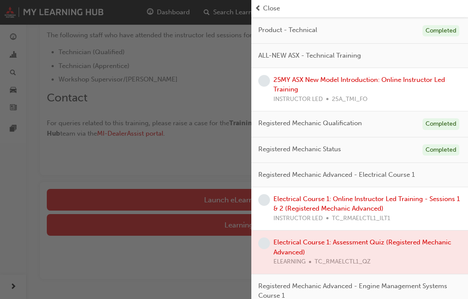
scroll to position [344, 0]
click at [99, 195] on div "button" at bounding box center [125, 149] width 251 height 299
click at [220, 125] on div "button" at bounding box center [125, 149] width 251 height 299
click at [257, 12] on span "prev-icon" at bounding box center [258, 8] width 6 height 10
click at [268, 4] on span "Close" at bounding box center [271, 8] width 17 height 10
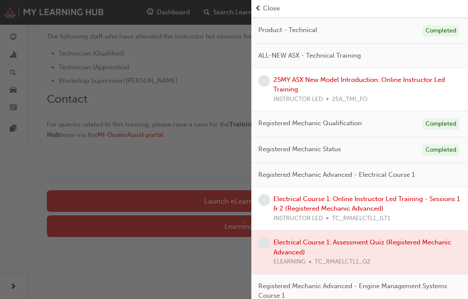
click at [268, 4] on span "Close" at bounding box center [271, 8] width 17 height 10
click at [266, 9] on span "Close" at bounding box center [271, 8] width 17 height 10
click at [10, 171] on div "button" at bounding box center [125, 149] width 251 height 299
click at [14, 171] on div "button" at bounding box center [125, 149] width 251 height 299
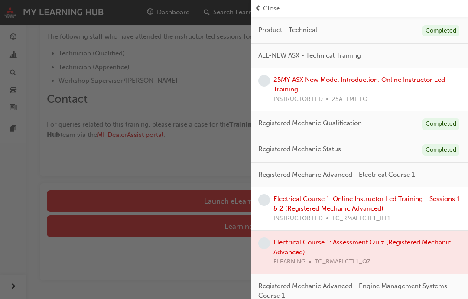
click at [14, 171] on div "button" at bounding box center [125, 149] width 251 height 299
click at [23, 170] on div "button" at bounding box center [125, 149] width 251 height 299
click at [24, 164] on div "button" at bounding box center [125, 149] width 251 height 299
click at [23, 164] on div "button" at bounding box center [125, 149] width 251 height 299
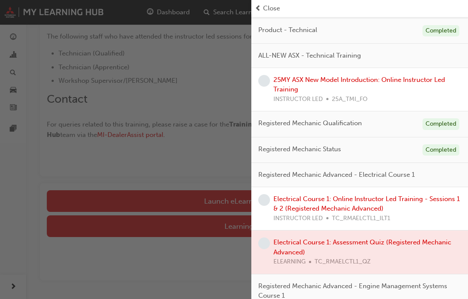
click at [21, 158] on div "button" at bounding box center [125, 149] width 251 height 299
click at [24, 159] on div "button" at bounding box center [125, 149] width 251 height 299
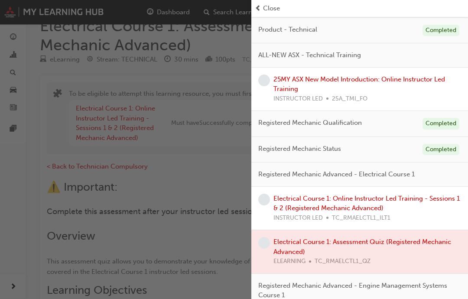
scroll to position [0, 0]
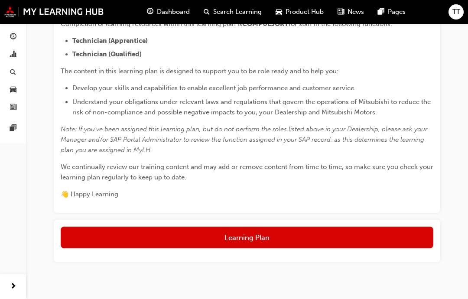
scroll to position [213, 0]
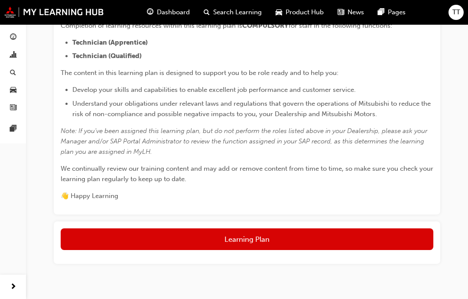
click at [350, 234] on button "Learning Plan" at bounding box center [247, 239] width 372 height 22
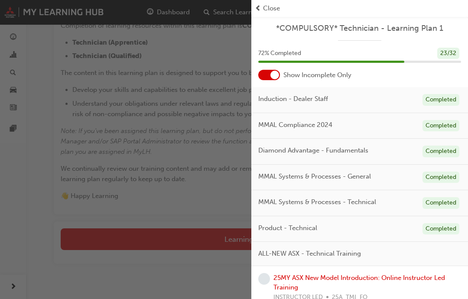
scroll to position [49, 0]
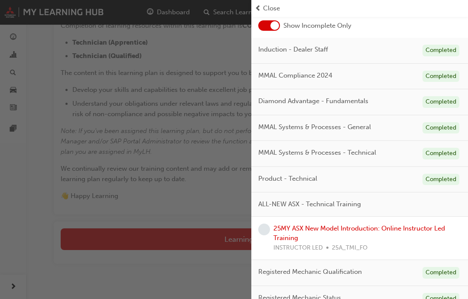
click at [350, 229] on link "25MY ASX New Model Introduction: Online Instructor Led Training" at bounding box center [359, 233] width 172 height 18
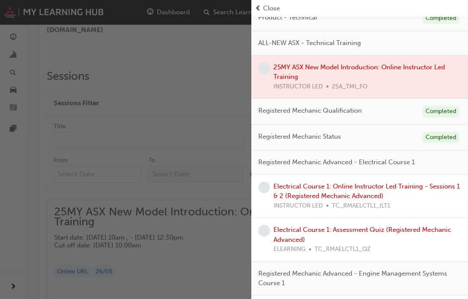
scroll to position [212, 0]
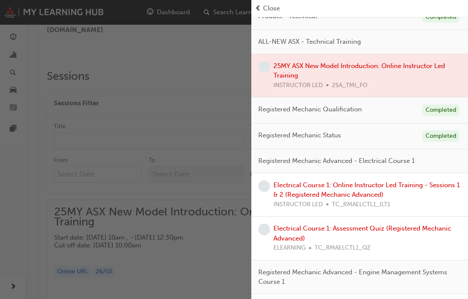
click at [350, 224] on link "Electrical Course 1: Assessment Quiz (Registered Mechanic Advanced)" at bounding box center [362, 233] width 178 height 18
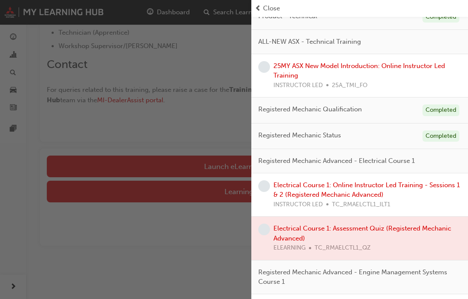
click at [288, 13] on div "Close" at bounding box center [360, 8] width 210 height 10
click at [314, 10] on div "Close" at bounding box center [360, 8] width 210 height 10
click at [76, 80] on div "button" at bounding box center [125, 149] width 251 height 299
click at [250, 6] on div "button" at bounding box center [125, 149] width 251 height 299
click at [258, 11] on span "prev-icon" at bounding box center [258, 8] width 6 height 10
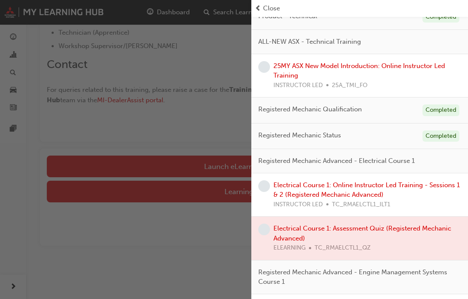
click at [274, 6] on span "Close" at bounding box center [271, 8] width 17 height 10
click at [274, 7] on span "Close" at bounding box center [271, 8] width 17 height 10
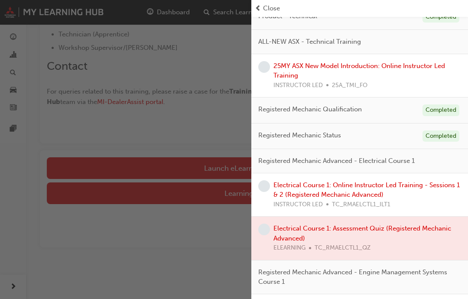
click at [67, 72] on div "button" at bounding box center [125, 149] width 251 height 299
click at [111, 161] on div "button" at bounding box center [125, 149] width 251 height 299
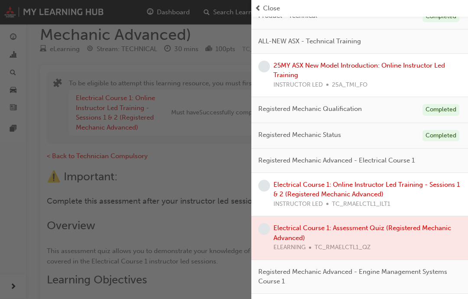
scroll to position [0, 0]
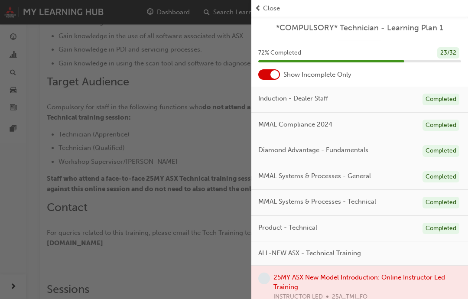
scroll to position [223, 0]
click at [265, 11] on span "Close" at bounding box center [271, 8] width 17 height 10
click at [282, 6] on div "Close" at bounding box center [360, 8] width 210 height 10
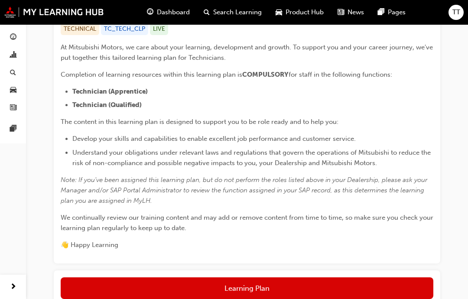
scroll to position [142, 0]
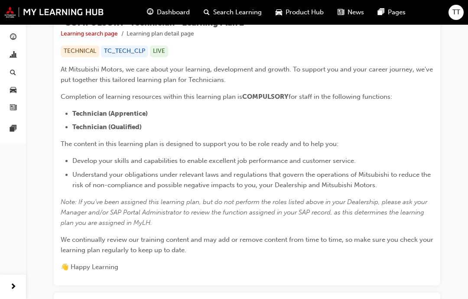
click at [51, 7] on img at bounding box center [54, 11] width 100 height 11
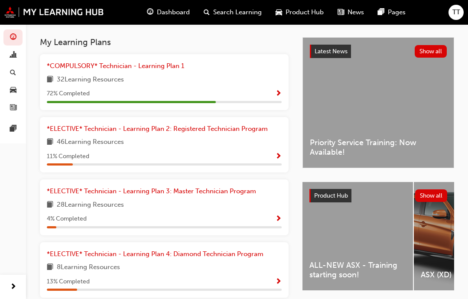
scroll to position [182, 0]
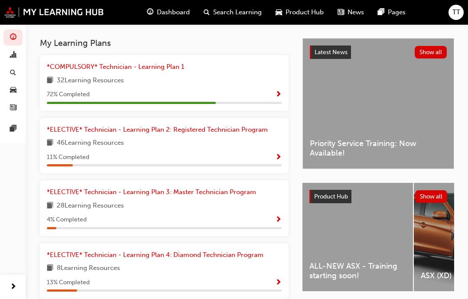
click at [121, 132] on link "*ELECTIVE* Technician - Learning Plan 2: Registered Technician Program" at bounding box center [159, 130] width 224 height 10
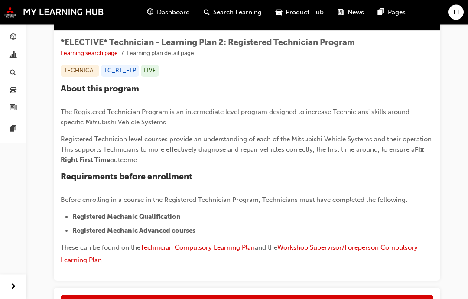
scroll to position [189, 0]
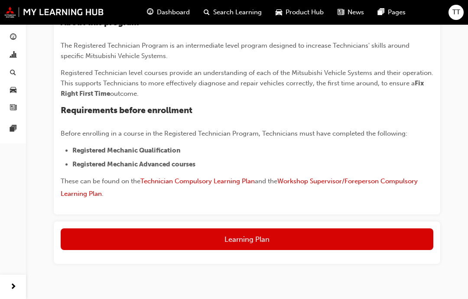
click at [346, 243] on button "Learning Plan" at bounding box center [247, 239] width 372 height 22
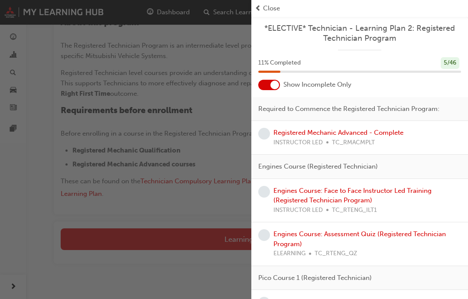
click at [350, 231] on link "Engines Course: Assessment Quiz (Registered Technician Program)" at bounding box center [359, 239] width 172 height 18
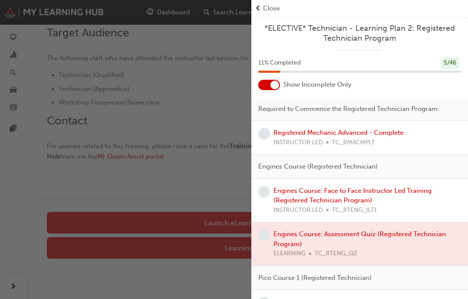
scroll to position [275, 0]
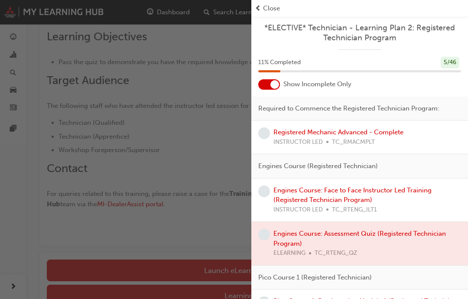
click at [98, 89] on div "button" at bounding box center [125, 149] width 251 height 299
click at [271, 84] on div at bounding box center [274, 85] width 9 height 9
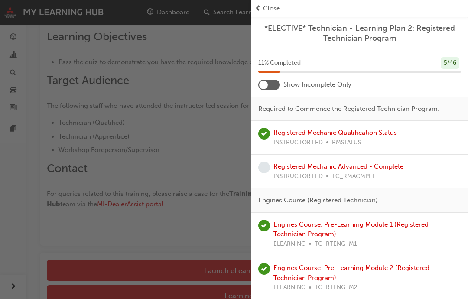
click at [258, 7] on span "prev-icon" at bounding box center [258, 8] width 6 height 10
click at [275, 5] on span "Close" at bounding box center [271, 8] width 17 height 10
click at [269, 83] on div at bounding box center [269, 85] width 22 height 10
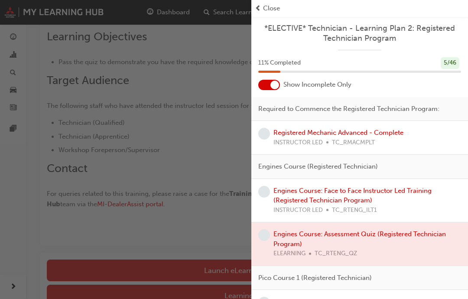
click at [269, 10] on span "Close" at bounding box center [271, 8] width 17 height 10
click at [101, 125] on div "button" at bounding box center [125, 149] width 251 height 299
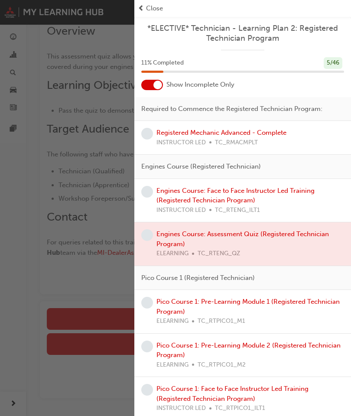
click at [152, 11] on span "Close" at bounding box center [154, 8] width 17 height 10
click at [155, 4] on span "Close" at bounding box center [154, 8] width 17 height 10
